Goal: Transaction & Acquisition: Purchase product/service

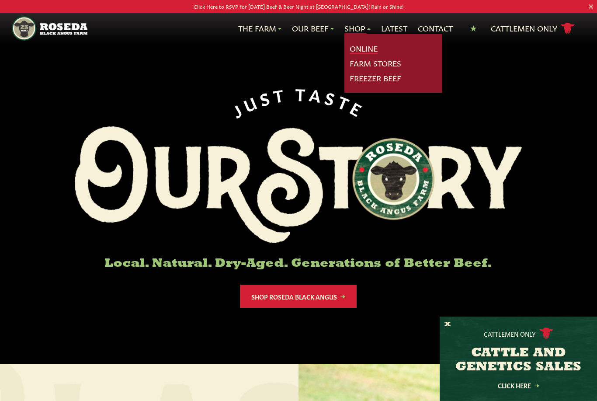
click at [369, 53] on link "Online" at bounding box center [364, 48] width 28 height 11
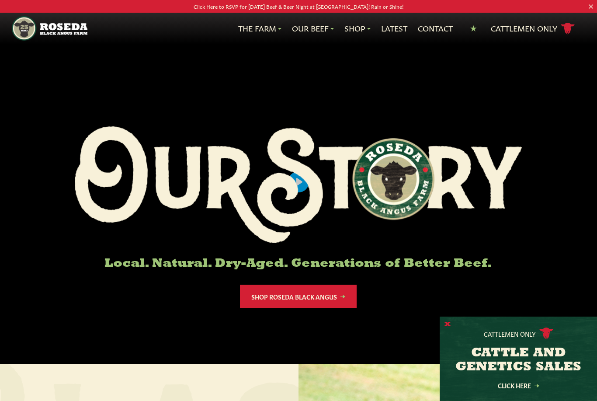
click at [446, 323] on button "X" at bounding box center [448, 324] width 6 height 9
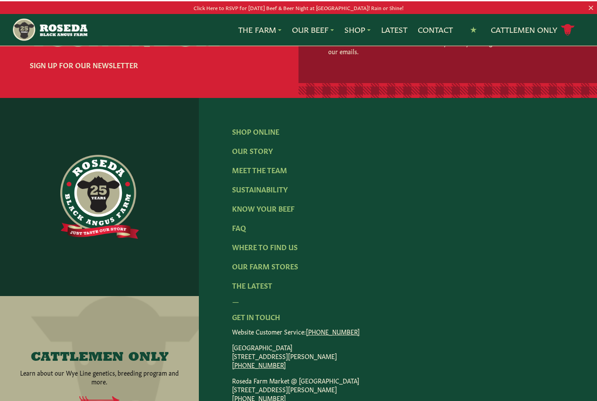
scroll to position [1318, 0]
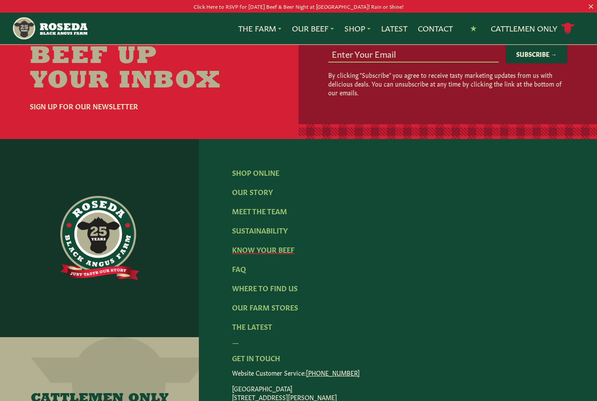
click at [239, 244] on link "Know Your Beef" at bounding box center [263, 249] width 63 height 10
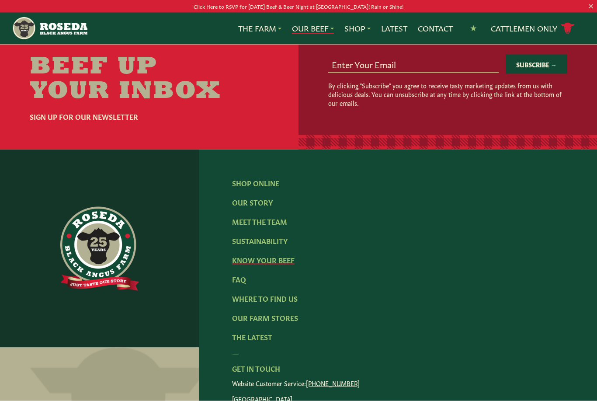
scroll to position [1850, 0]
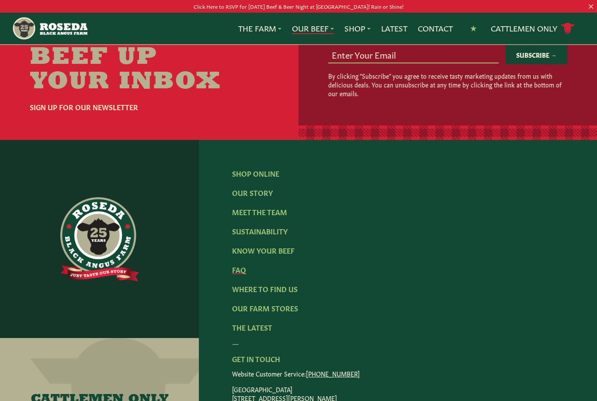
click at [238, 264] on link "FAQ" at bounding box center [239, 269] width 14 height 10
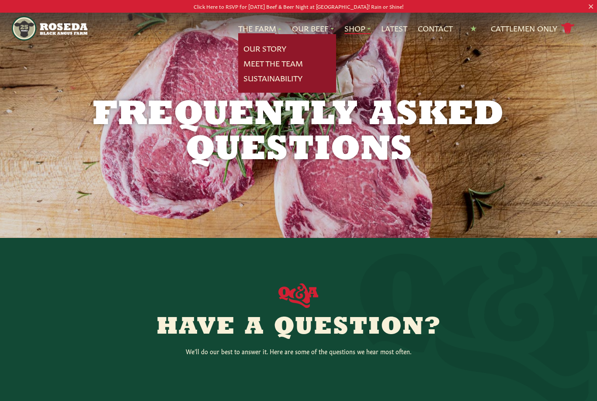
click at [351, 33] on link "Shop" at bounding box center [357, 28] width 26 height 11
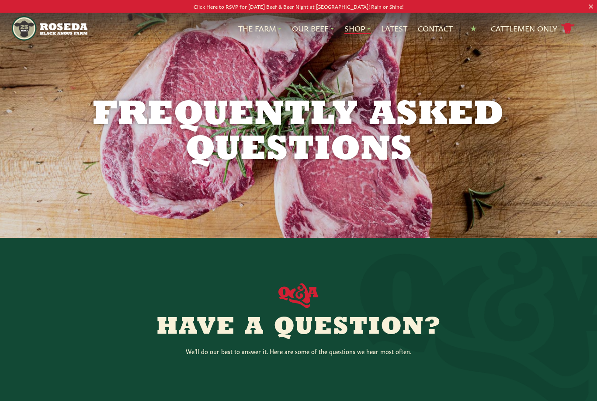
click at [357, 33] on link "Shop" at bounding box center [357, 28] width 26 height 11
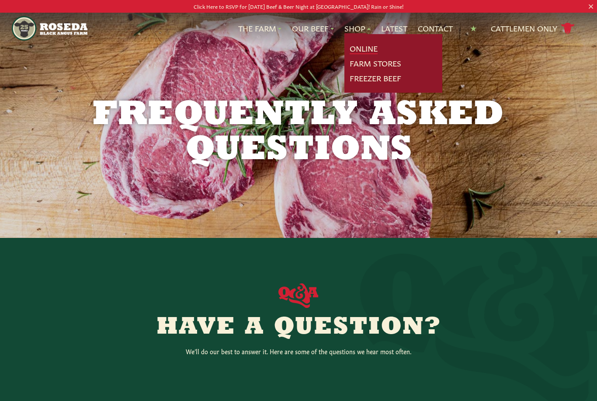
click at [368, 54] on link "Online" at bounding box center [364, 48] width 28 height 11
